Goal: Find specific fact: Find specific fact

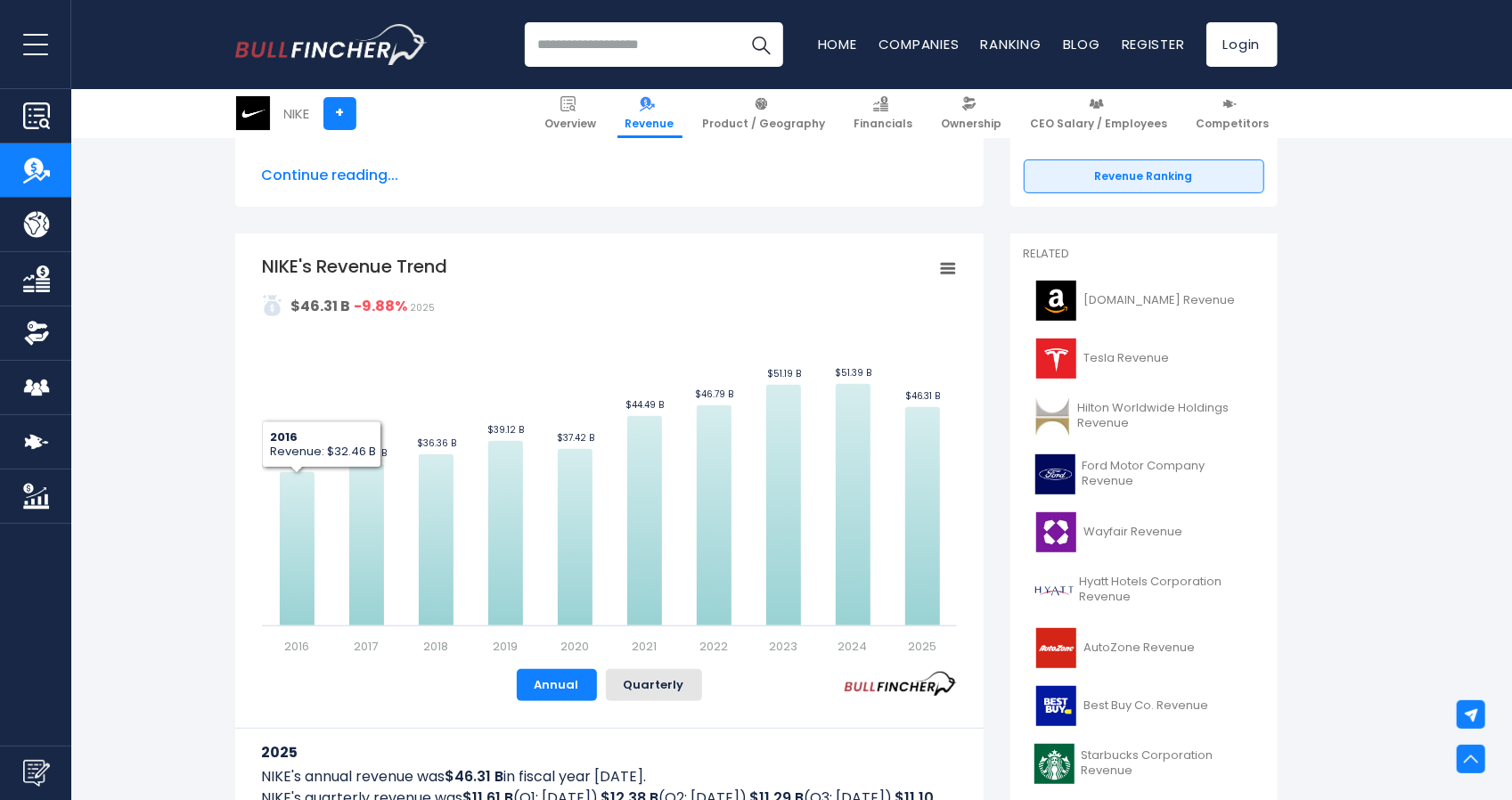
scroll to position [267, 0]
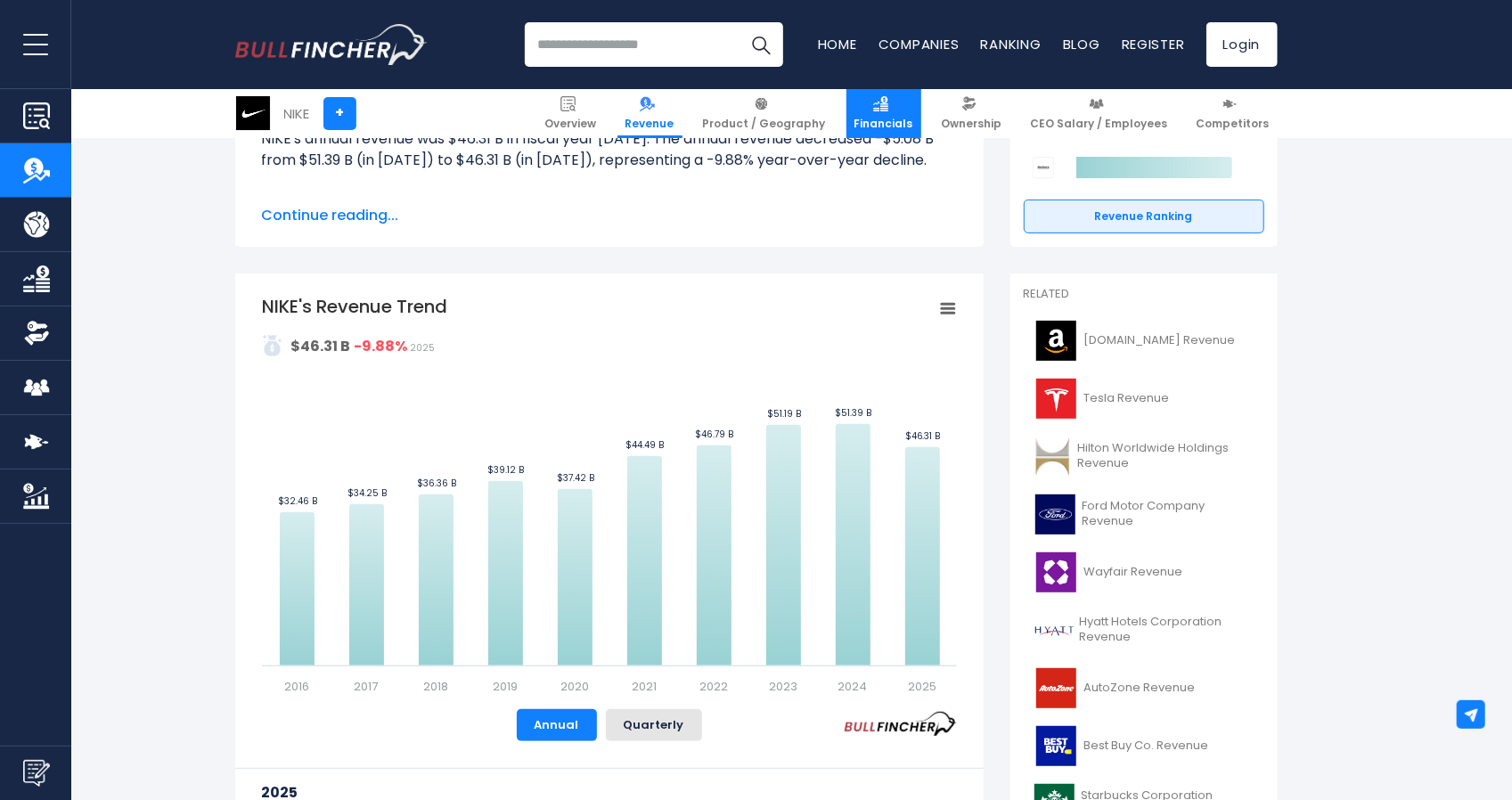
click at [894, 120] on span "Financials" at bounding box center [884, 123] width 59 height 14
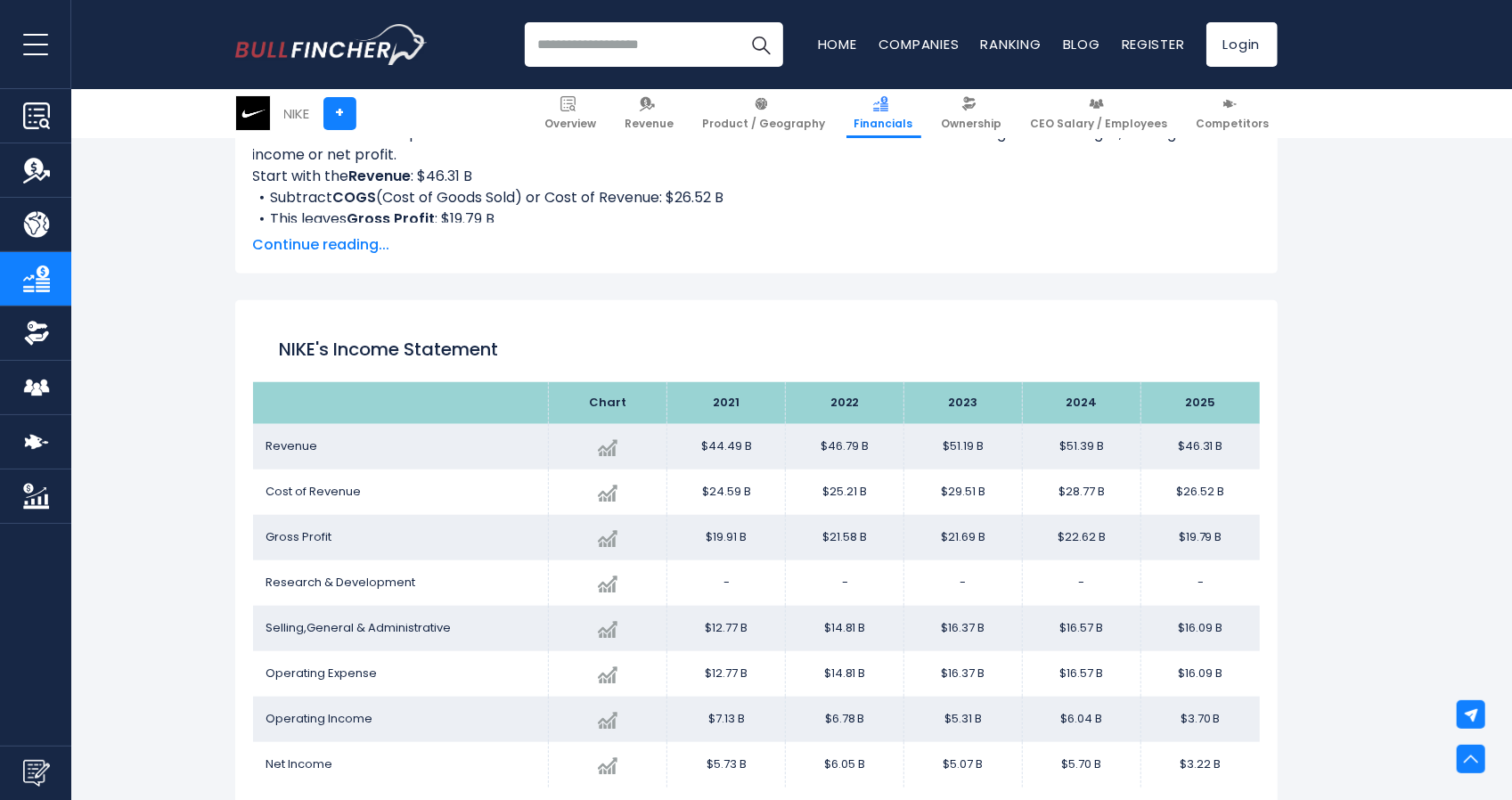
scroll to position [891, 0]
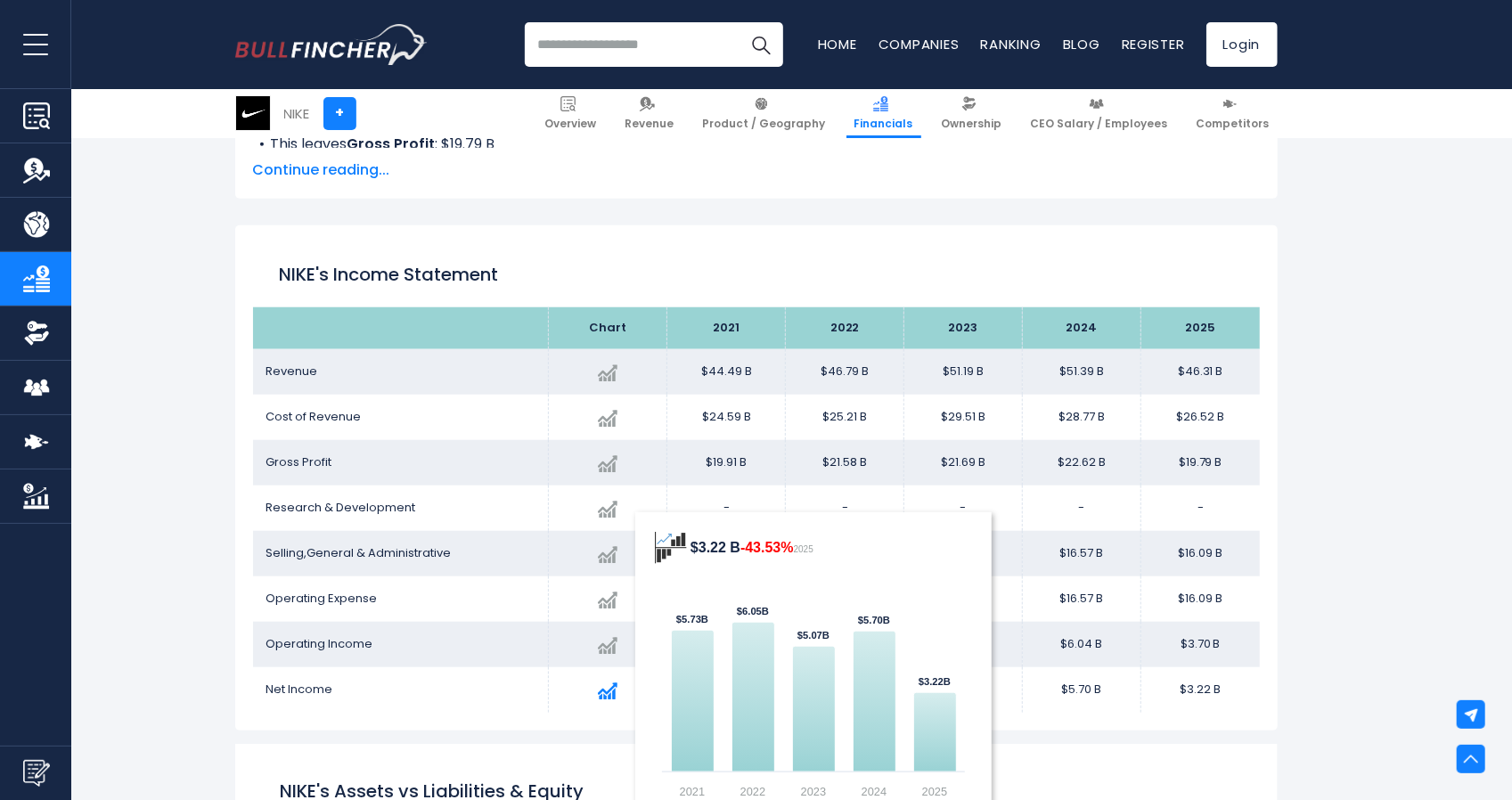
click at [610, 693] on img at bounding box center [607, 691] width 20 height 20
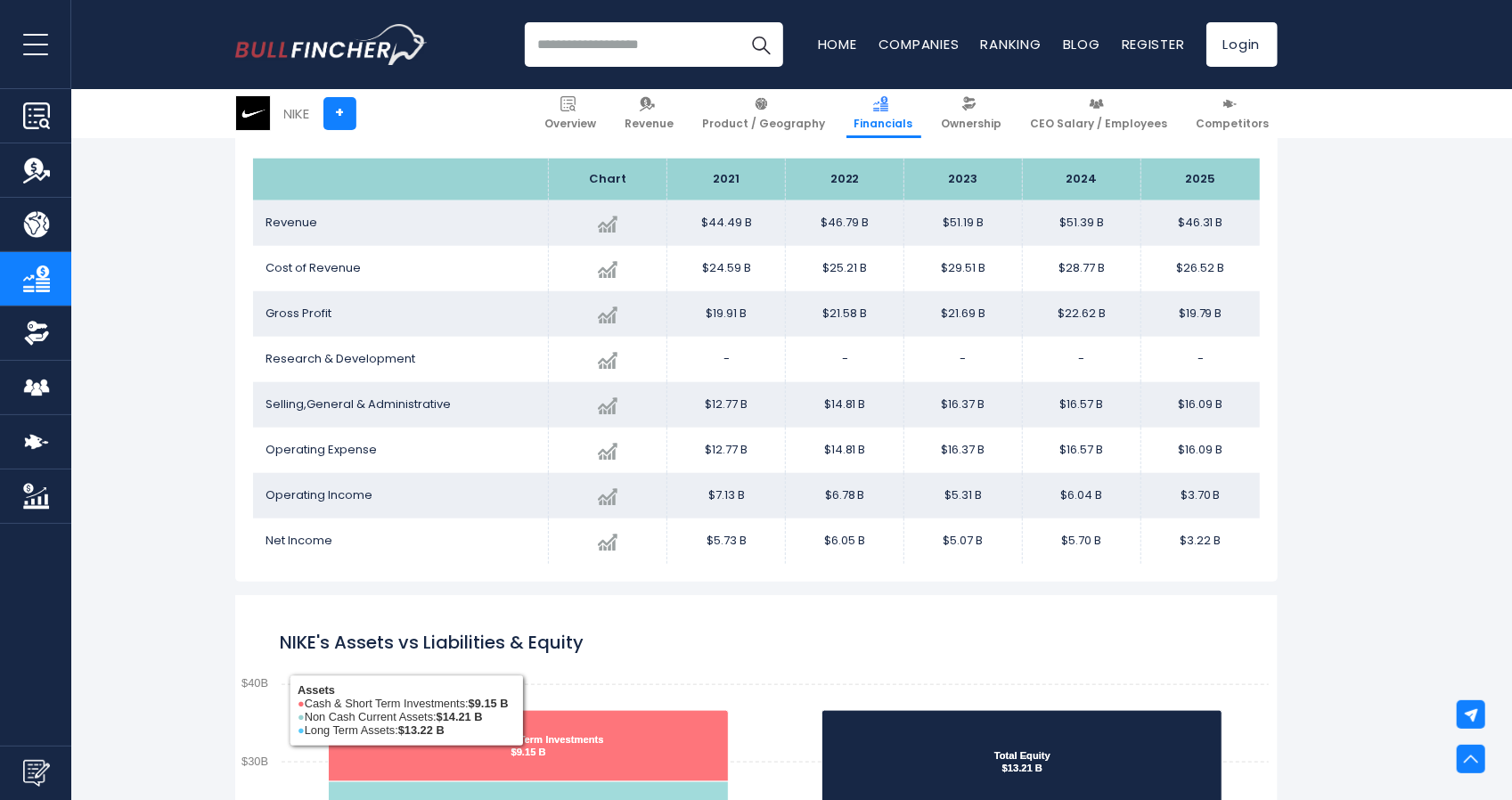
scroll to position [1069, 0]
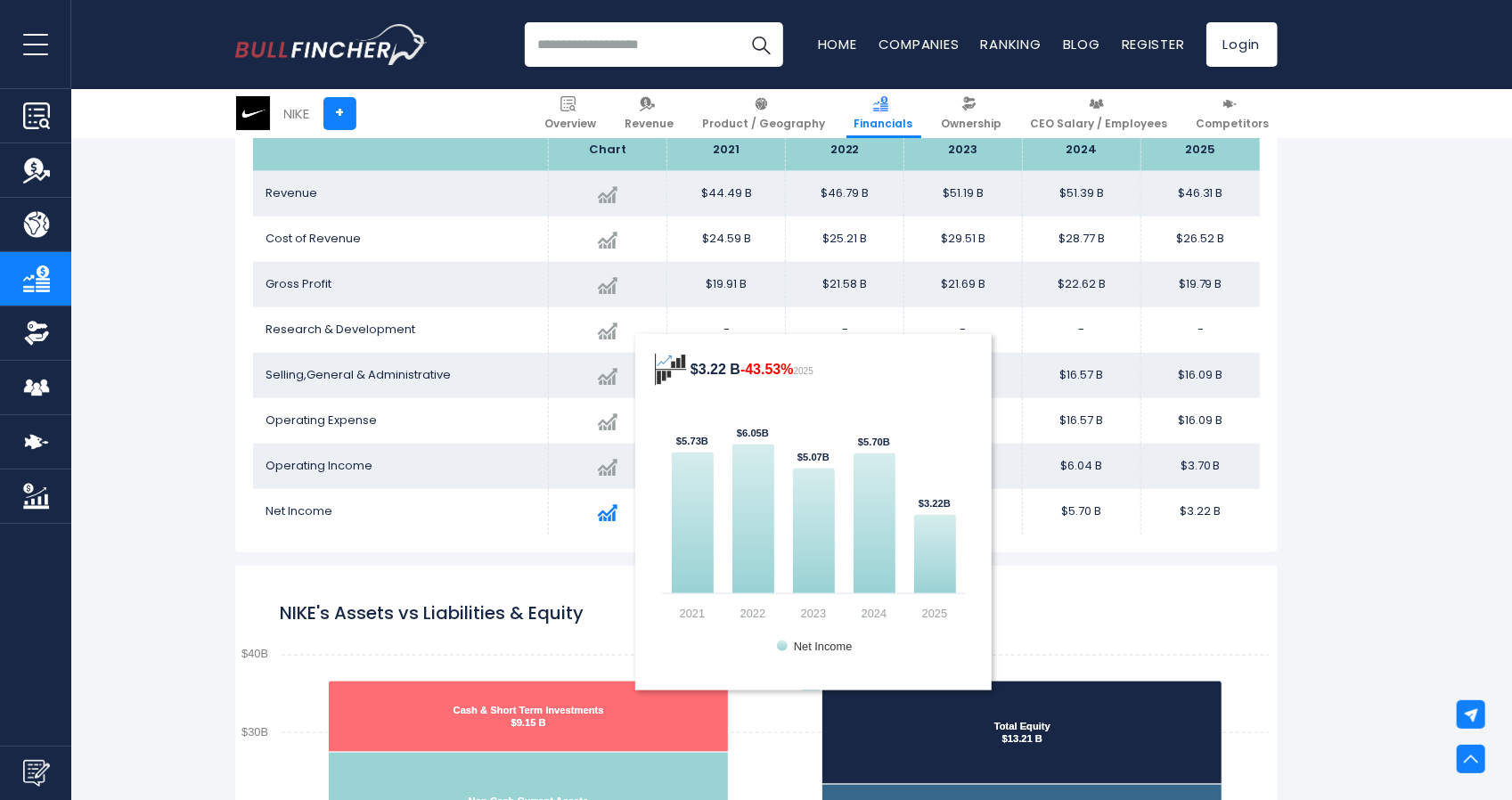
click at [608, 512] on img at bounding box center [607, 513] width 20 height 20
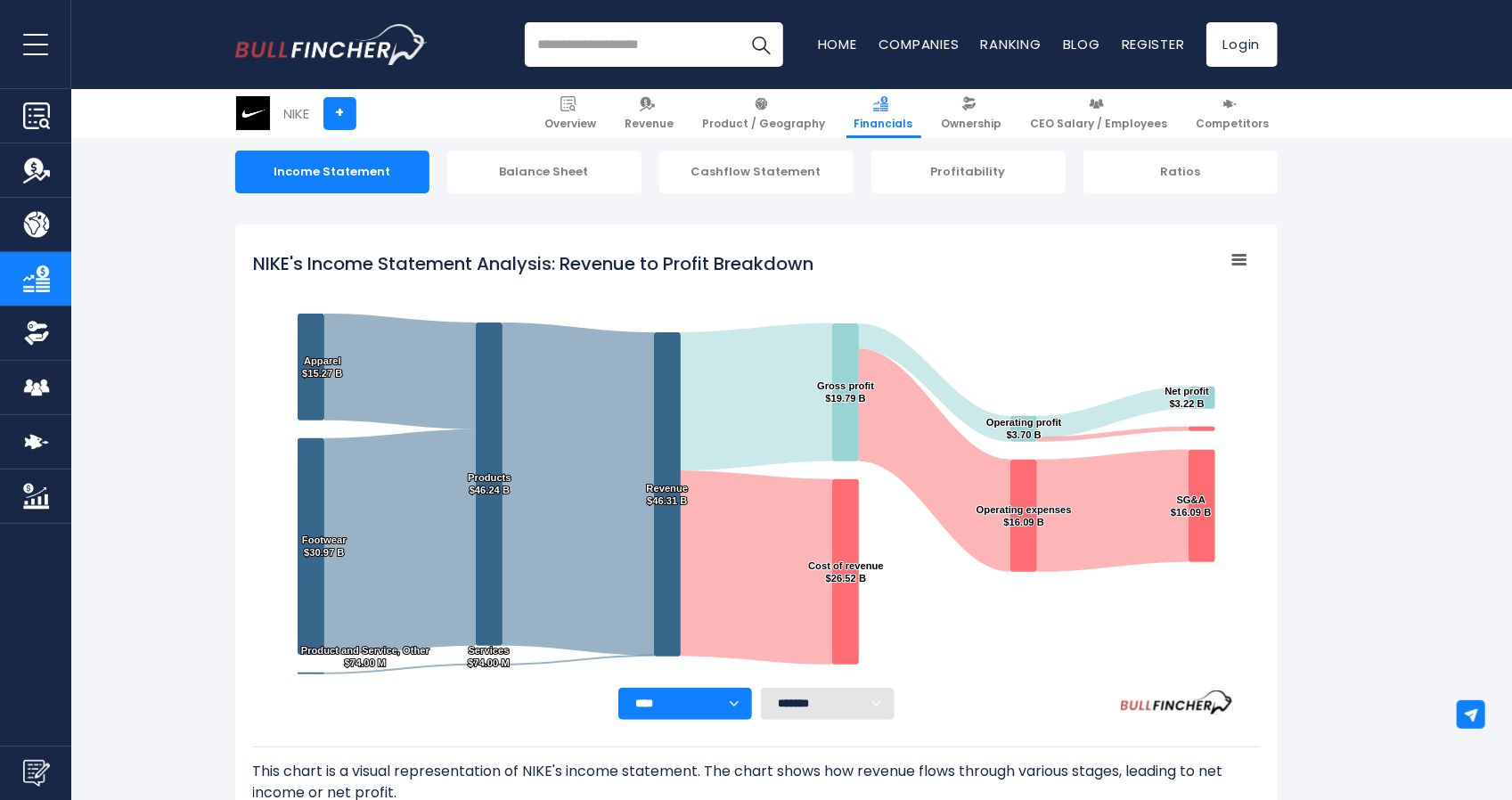
scroll to position [0, 0]
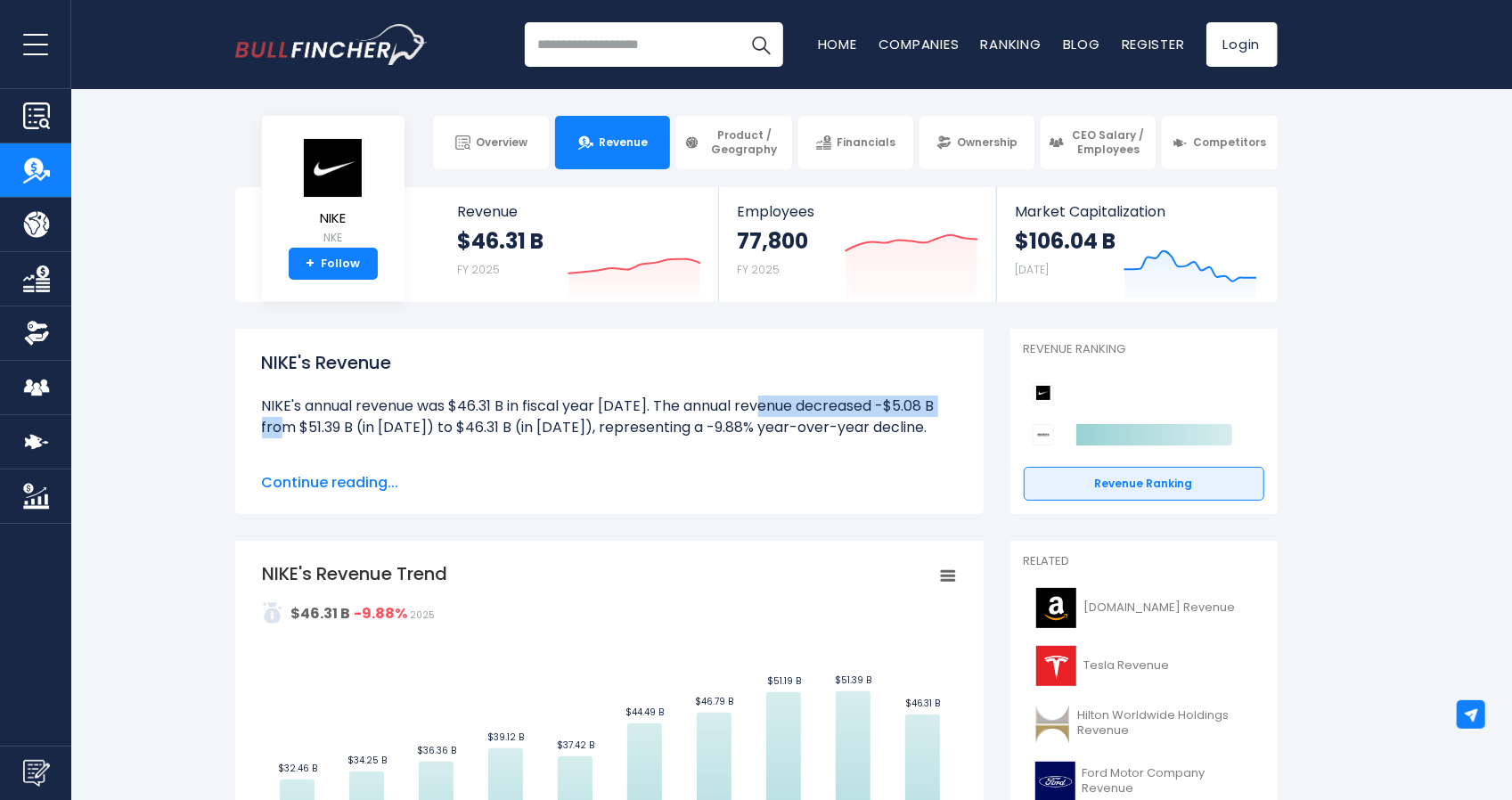
drag, startPoint x: 466, startPoint y: 410, endPoint x: 639, endPoint y: 414, distance: 173.0
click at [639, 414] on li "NIKE's annual revenue was $46.31 B in fiscal year [DATE]. The annual revenue de…" at bounding box center [609, 417] width 695 height 43
copy li "46.31 B in fiscal year 2025"
